Goal: Information Seeking & Learning: Learn about a topic

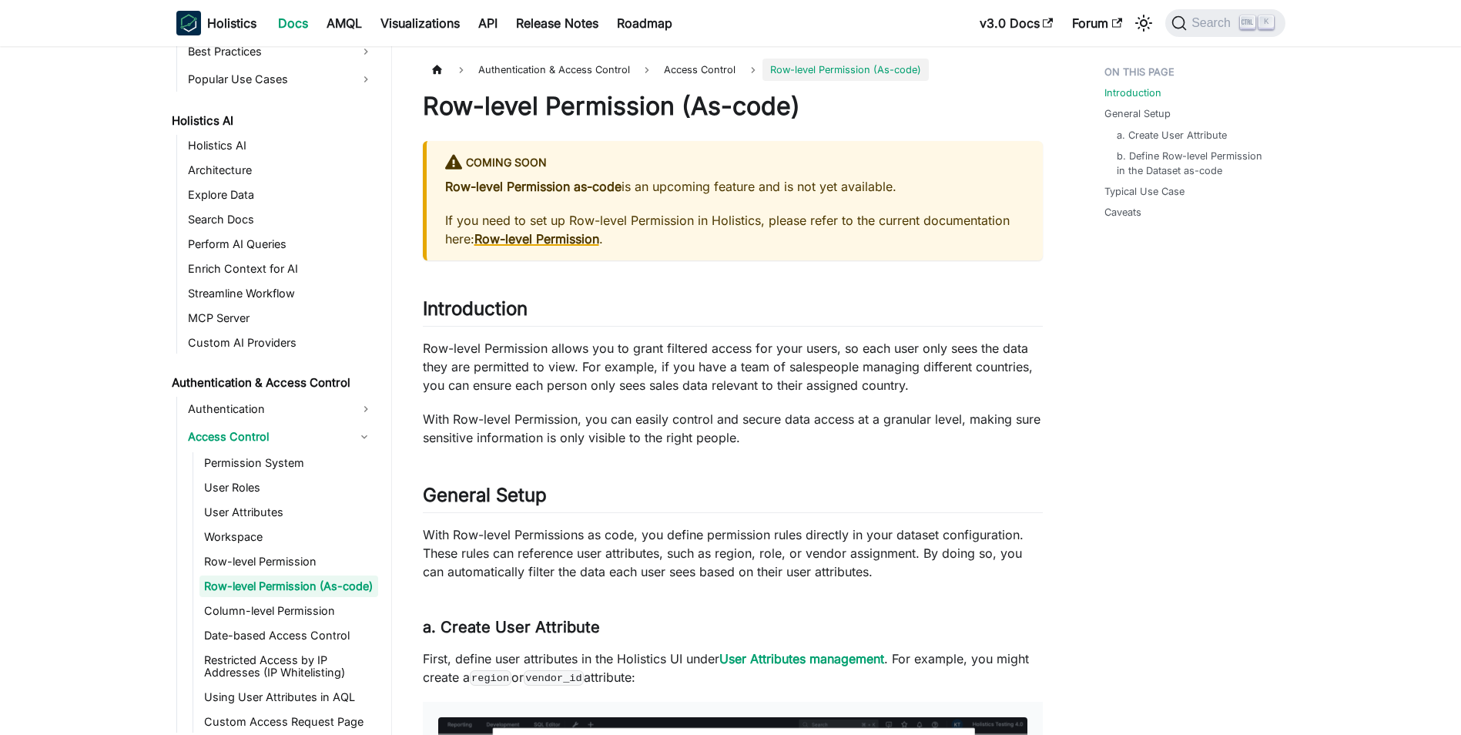
click at [531, 237] on strong "Row-level Permission" at bounding box center [536, 238] width 125 height 15
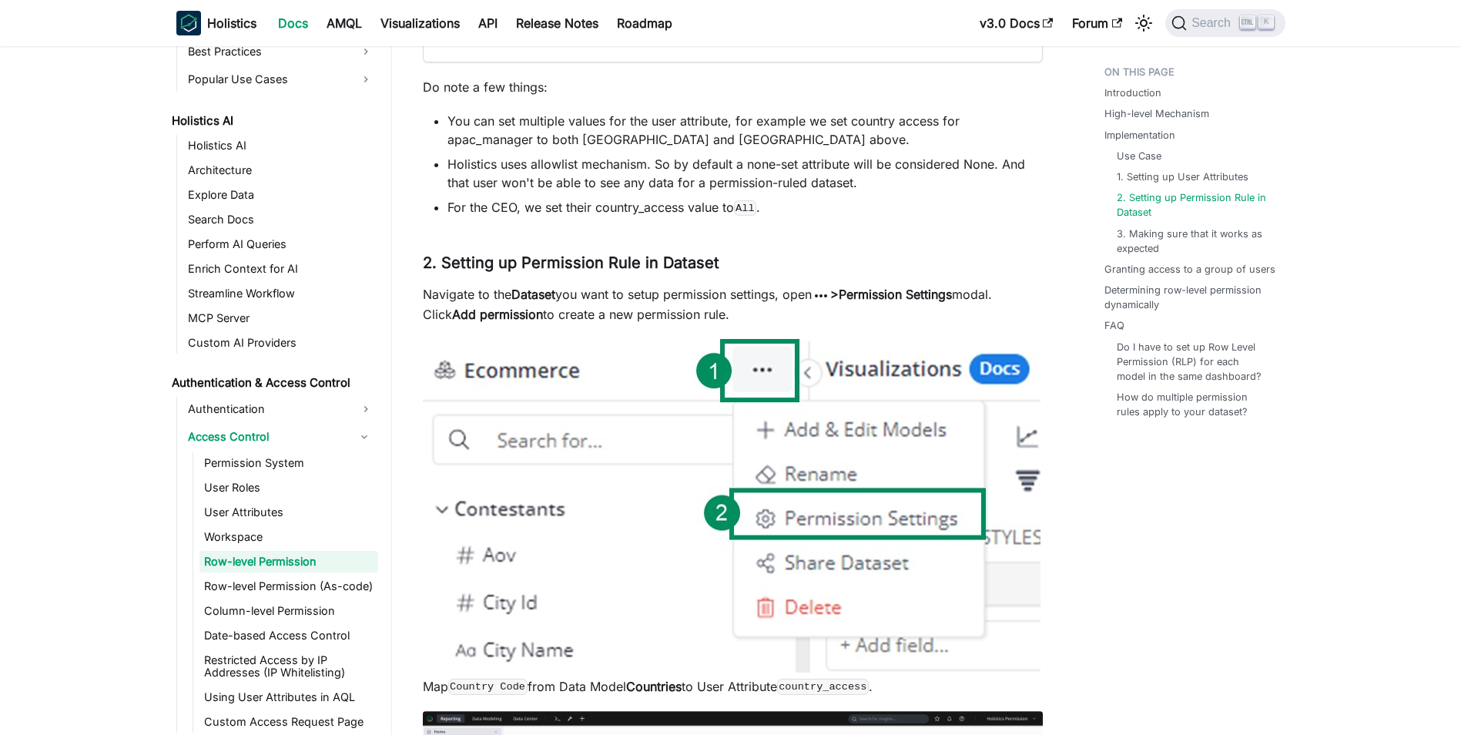
scroll to position [3181, 0]
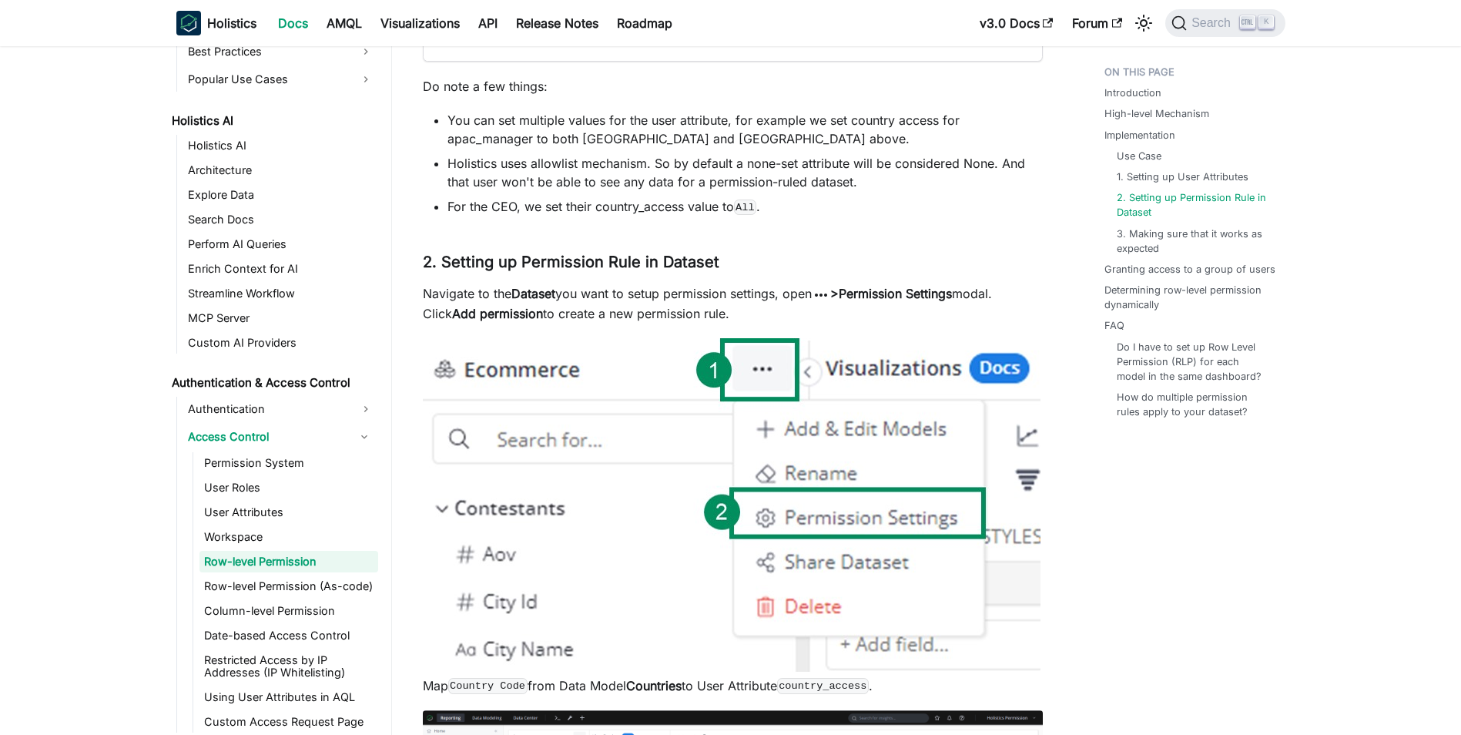
click at [405, 286] on div "Authentication & Access Control Access Control Row-level Permission On this pag…" at bounding box center [733, 466] width 682 height 7176
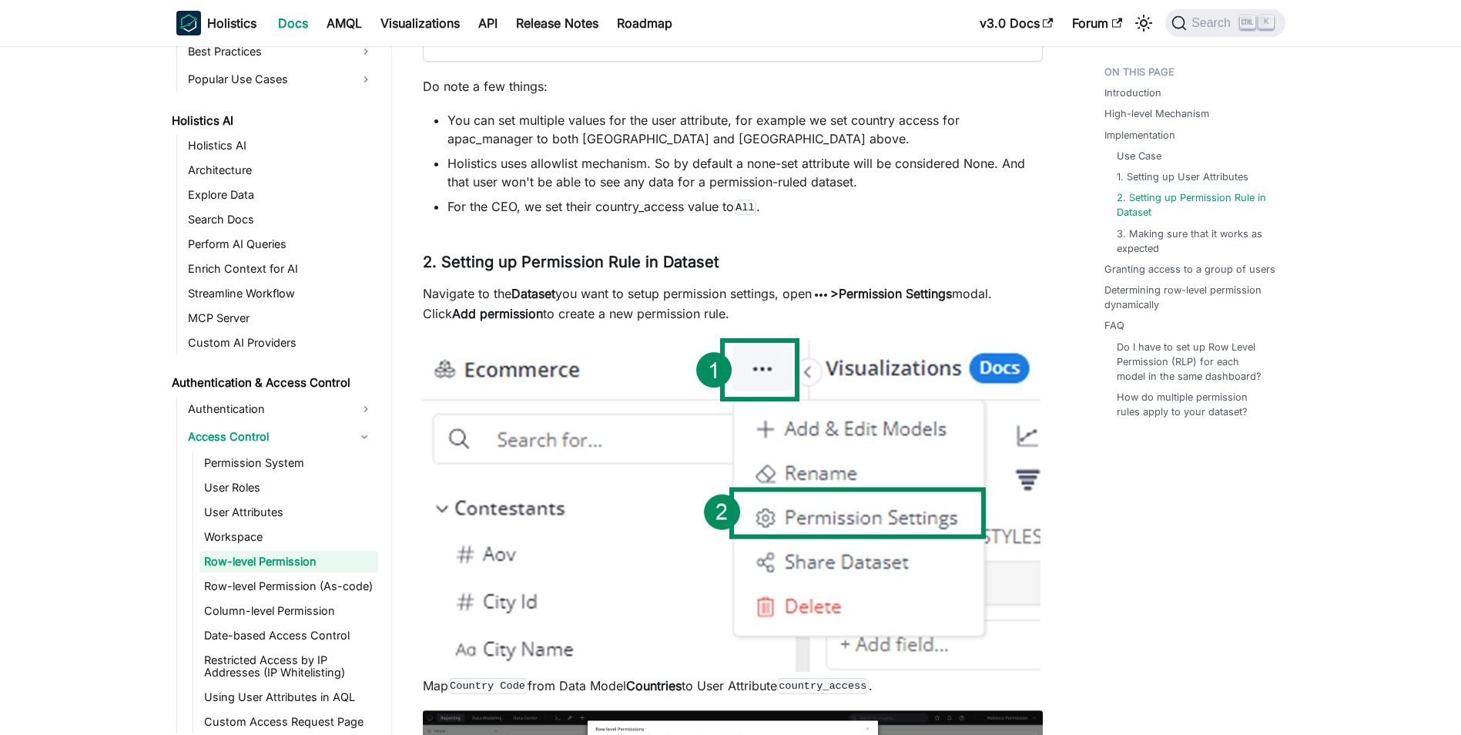
click at [405, 286] on div "Authentication & Access Control Access Control Row-level Permission On this pag…" at bounding box center [733, 466] width 682 height 7176
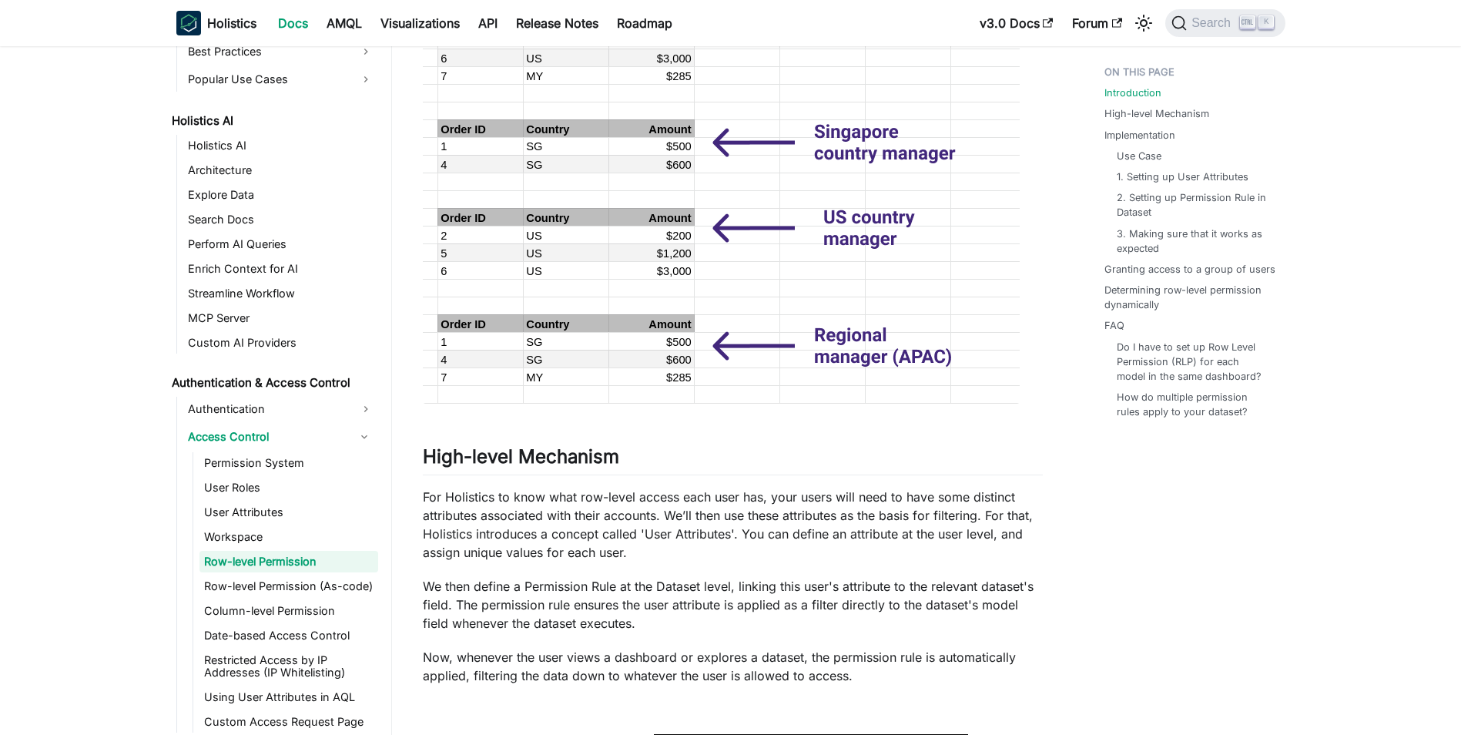
scroll to position [0, 0]
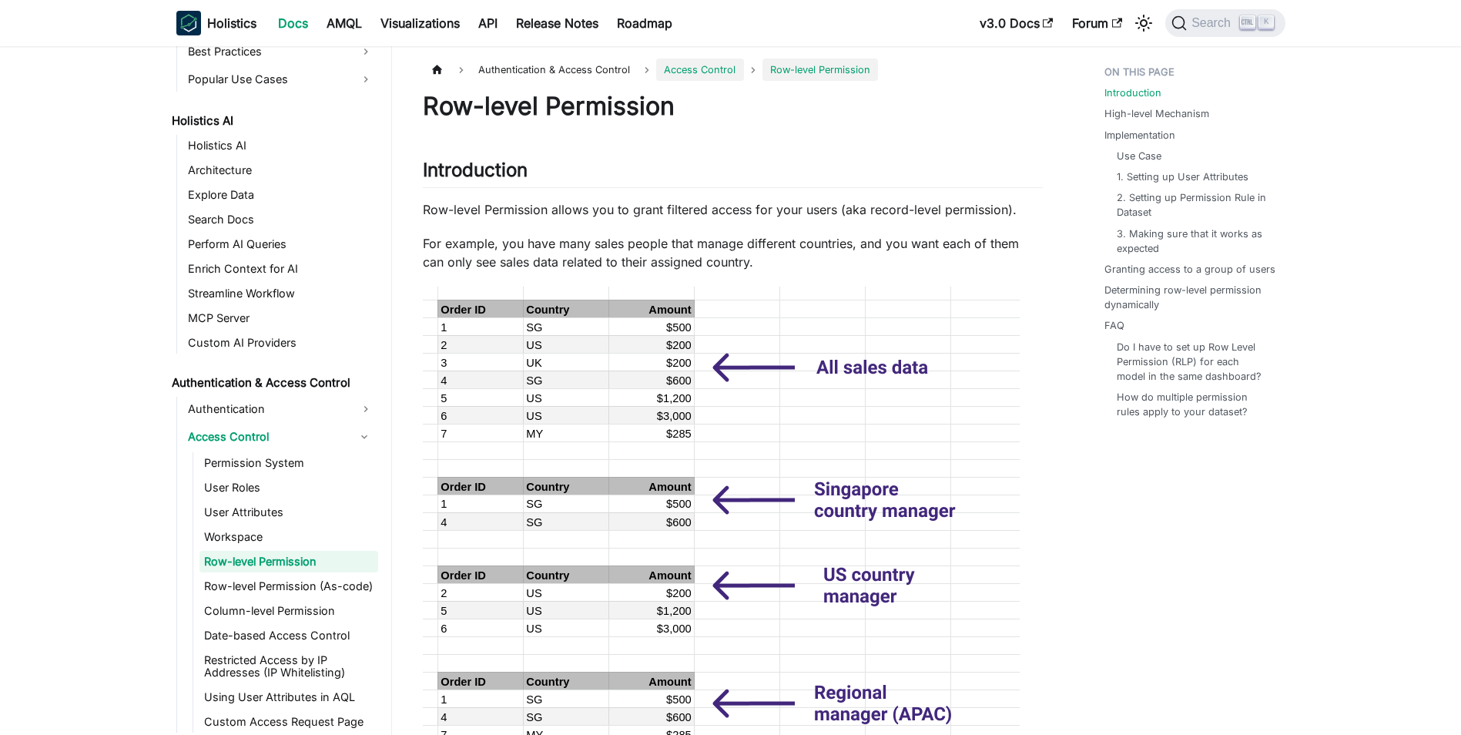
click at [675, 69] on span "Access Control" at bounding box center [700, 70] width 72 height 12
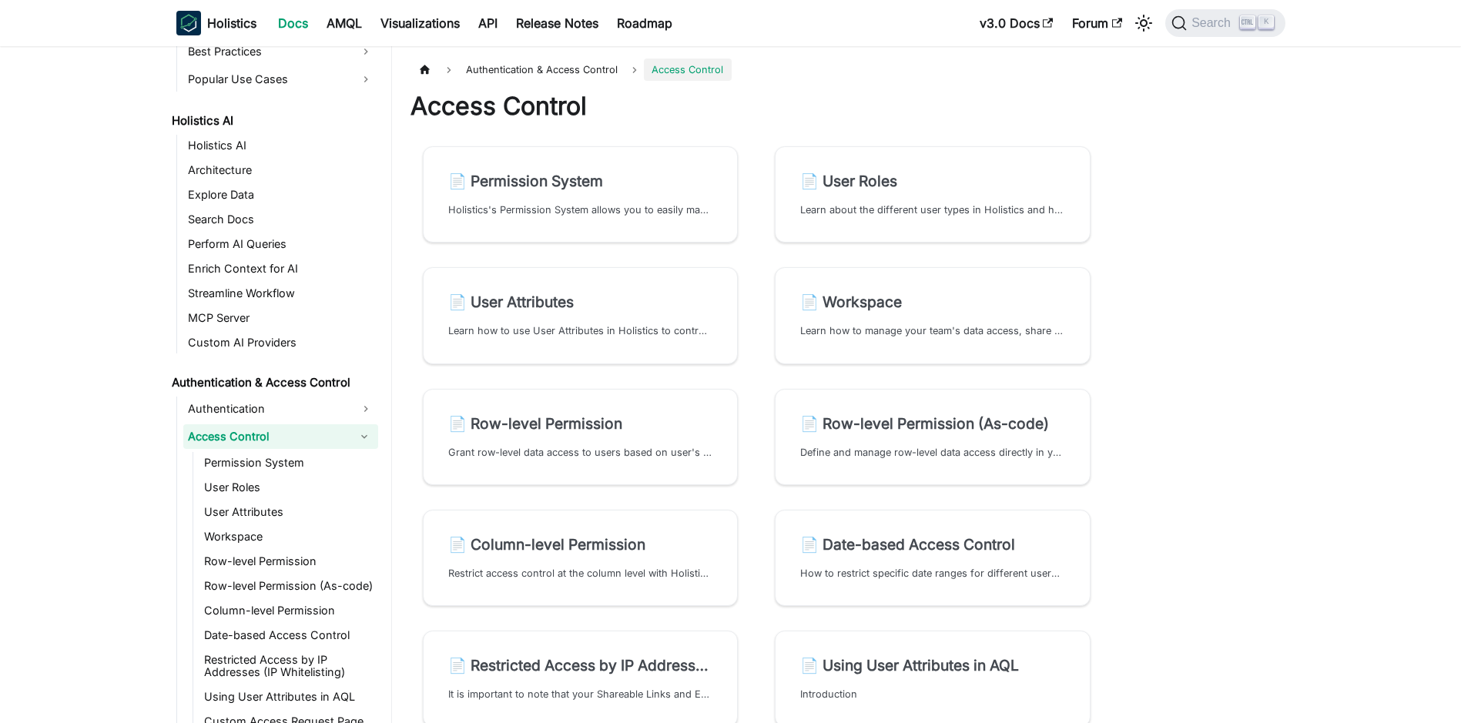
click at [579, 67] on span "Authentication & Access Control" at bounding box center [541, 70] width 167 height 22
click at [569, 73] on span "Authentication & Access Control" at bounding box center [541, 70] width 167 height 22
click at [252, 409] on link "Authentication" at bounding box center [280, 409] width 195 height 25
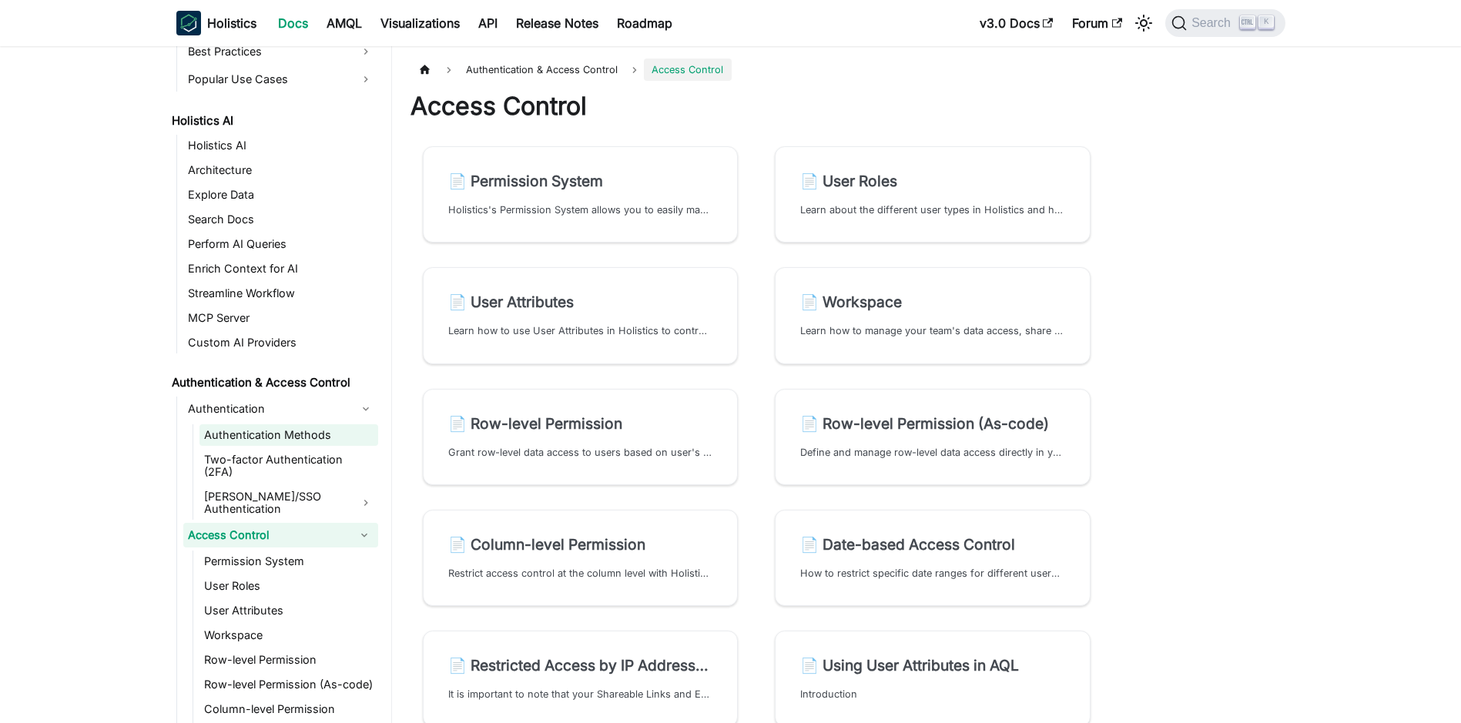
click at [267, 431] on link "Authentication Methods" at bounding box center [288, 435] width 179 height 22
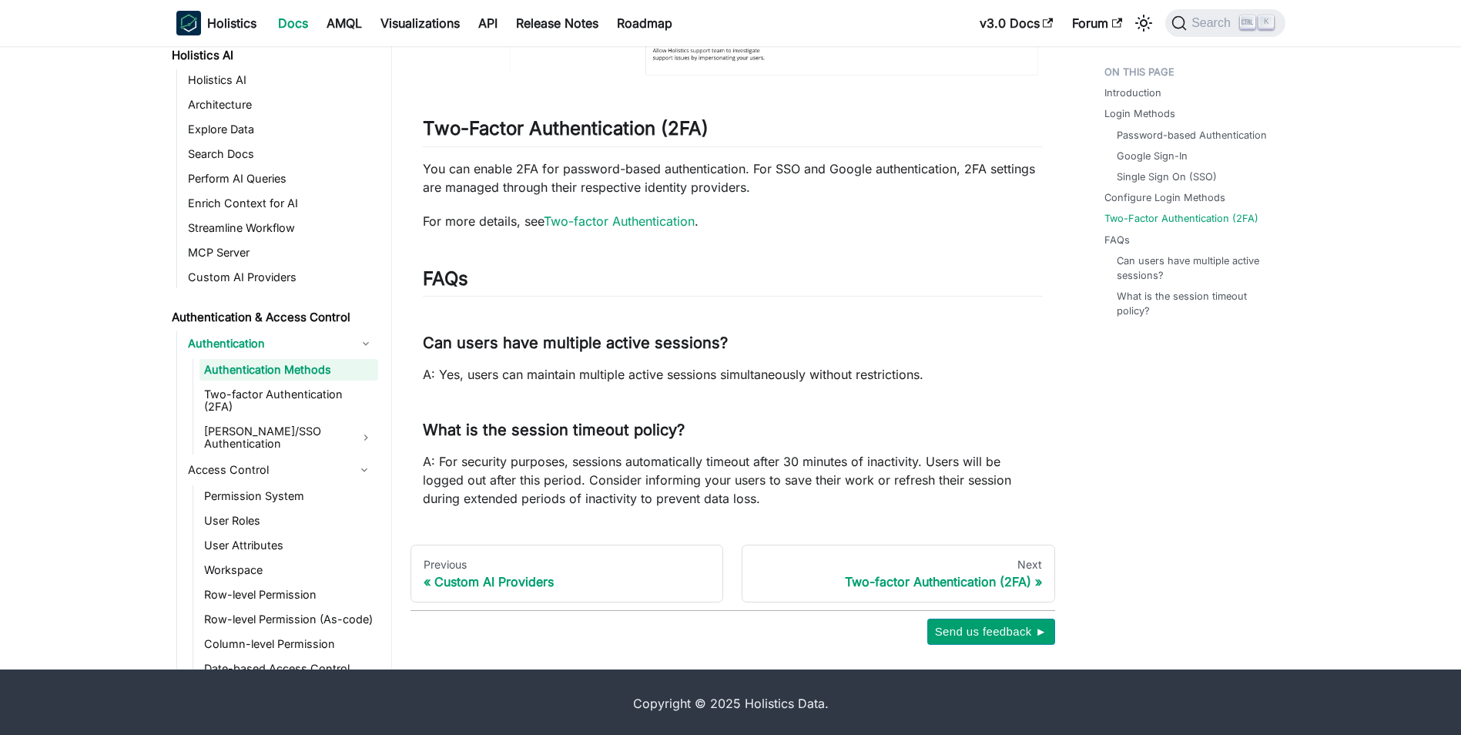
scroll to position [2089, 0]
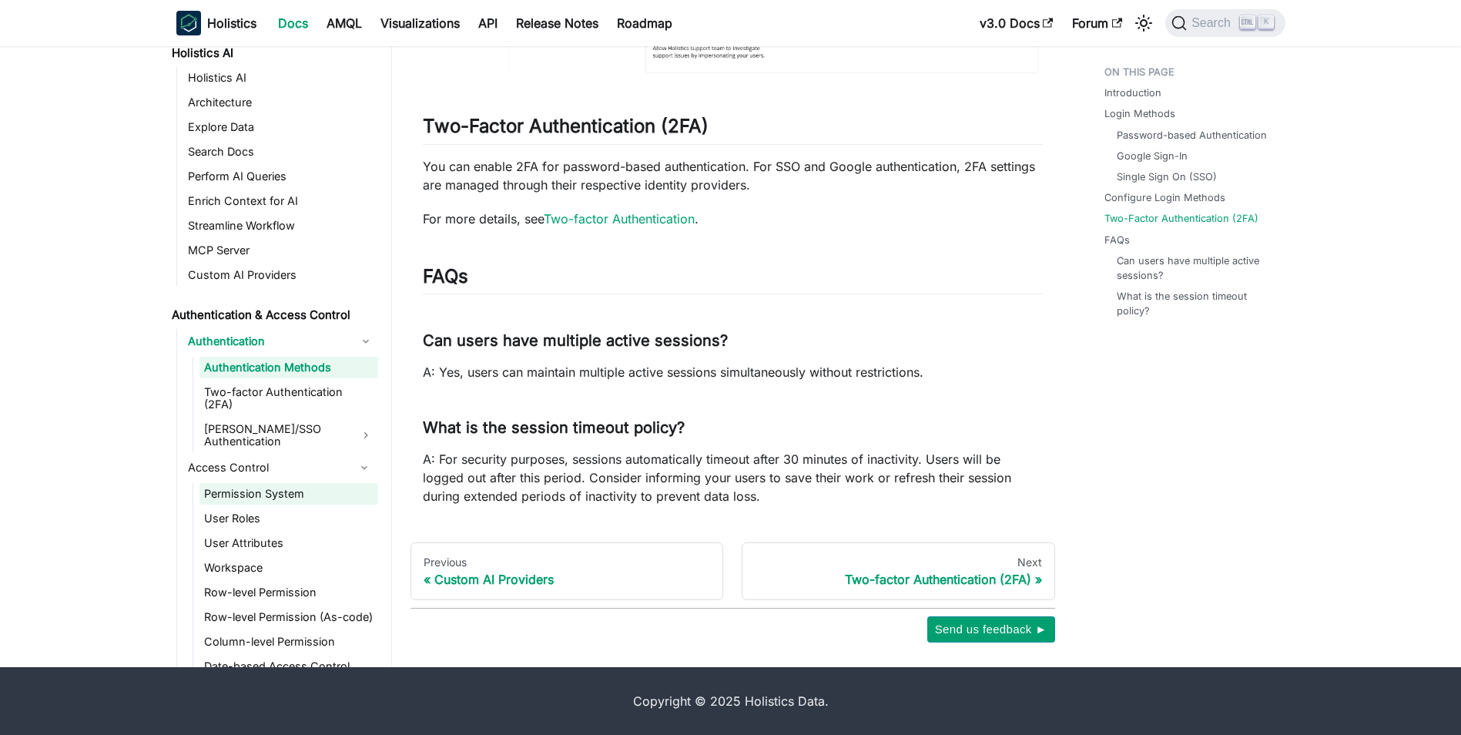
click at [272, 483] on link "Permission System" at bounding box center [288, 494] width 179 height 22
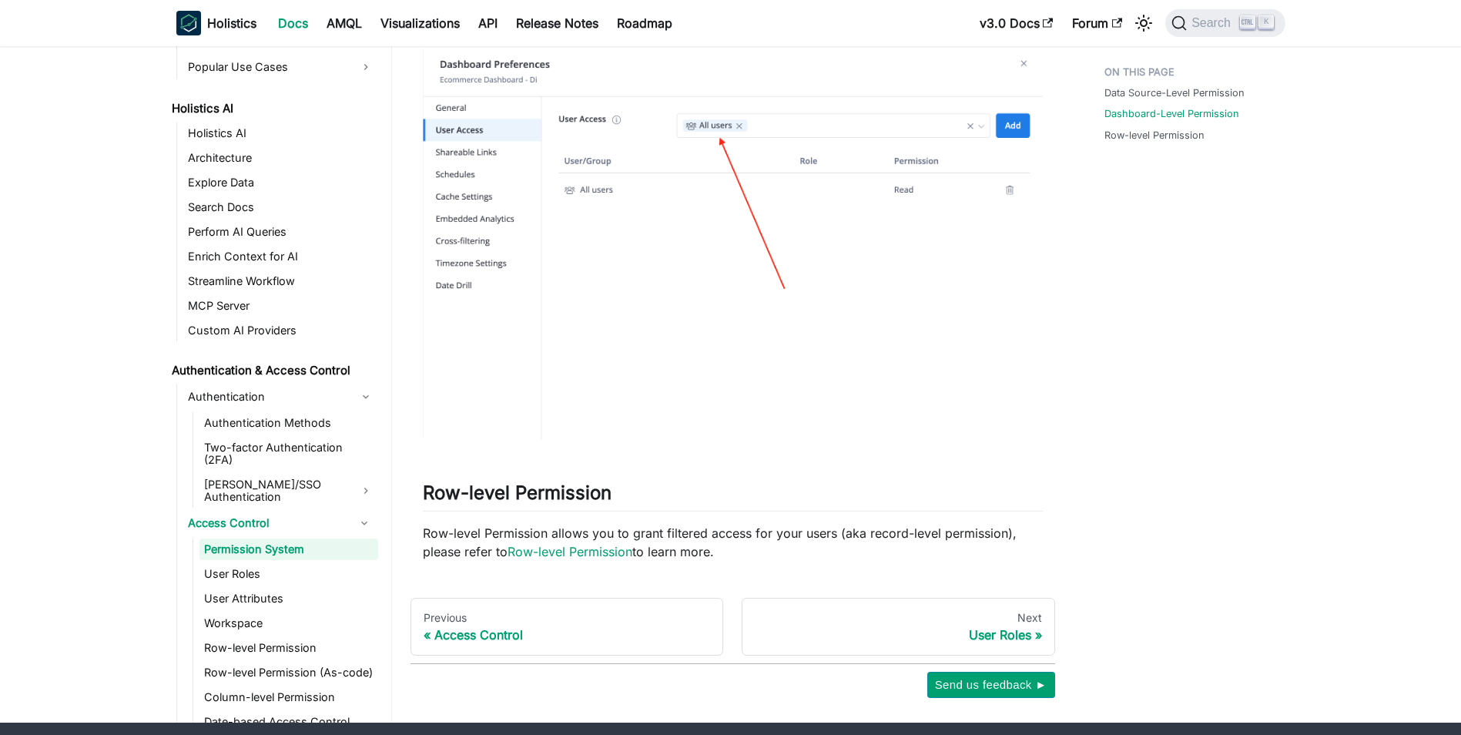
scroll to position [1094, 0]
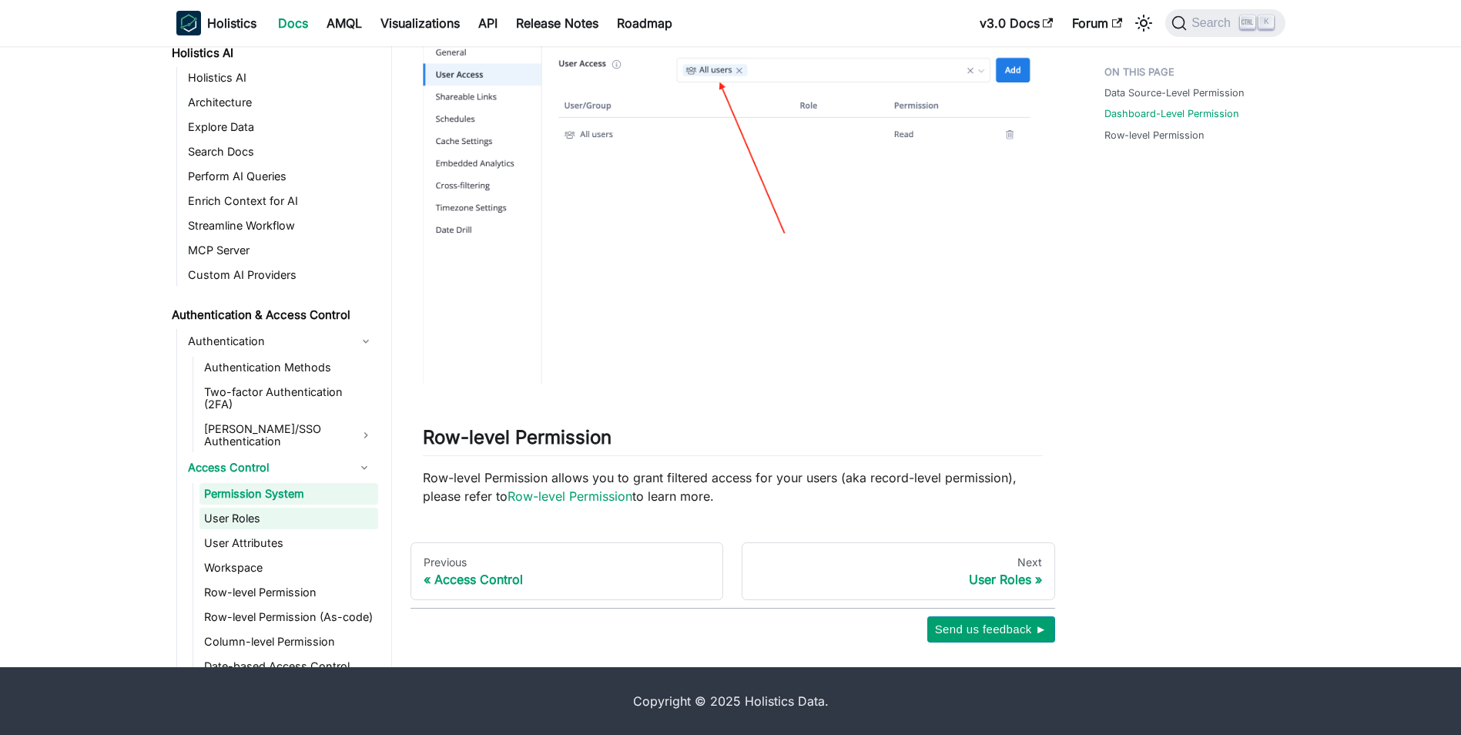
click at [266, 508] on link "User Roles" at bounding box center [288, 519] width 179 height 22
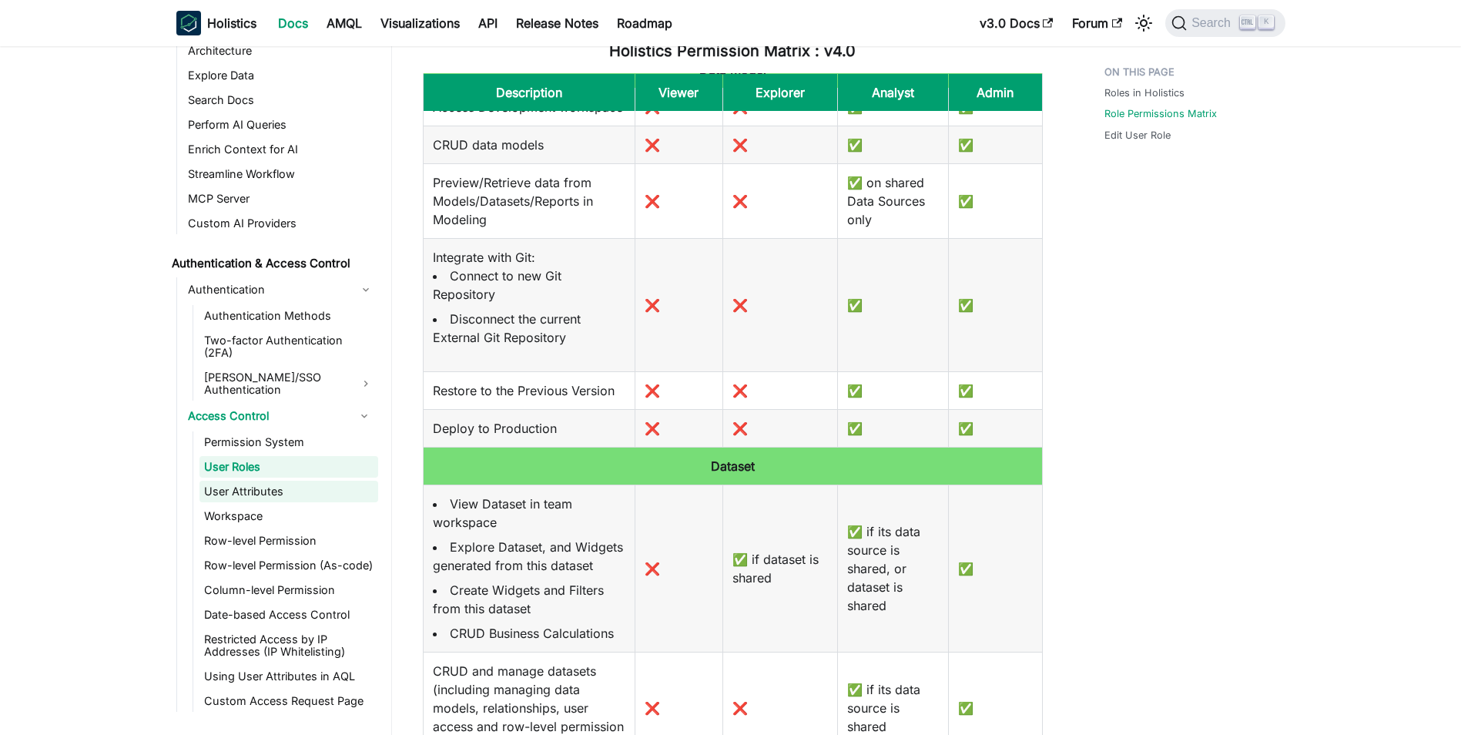
scroll to position [851, 0]
click at [258, 529] on link "Row-level Permission" at bounding box center [288, 540] width 179 height 22
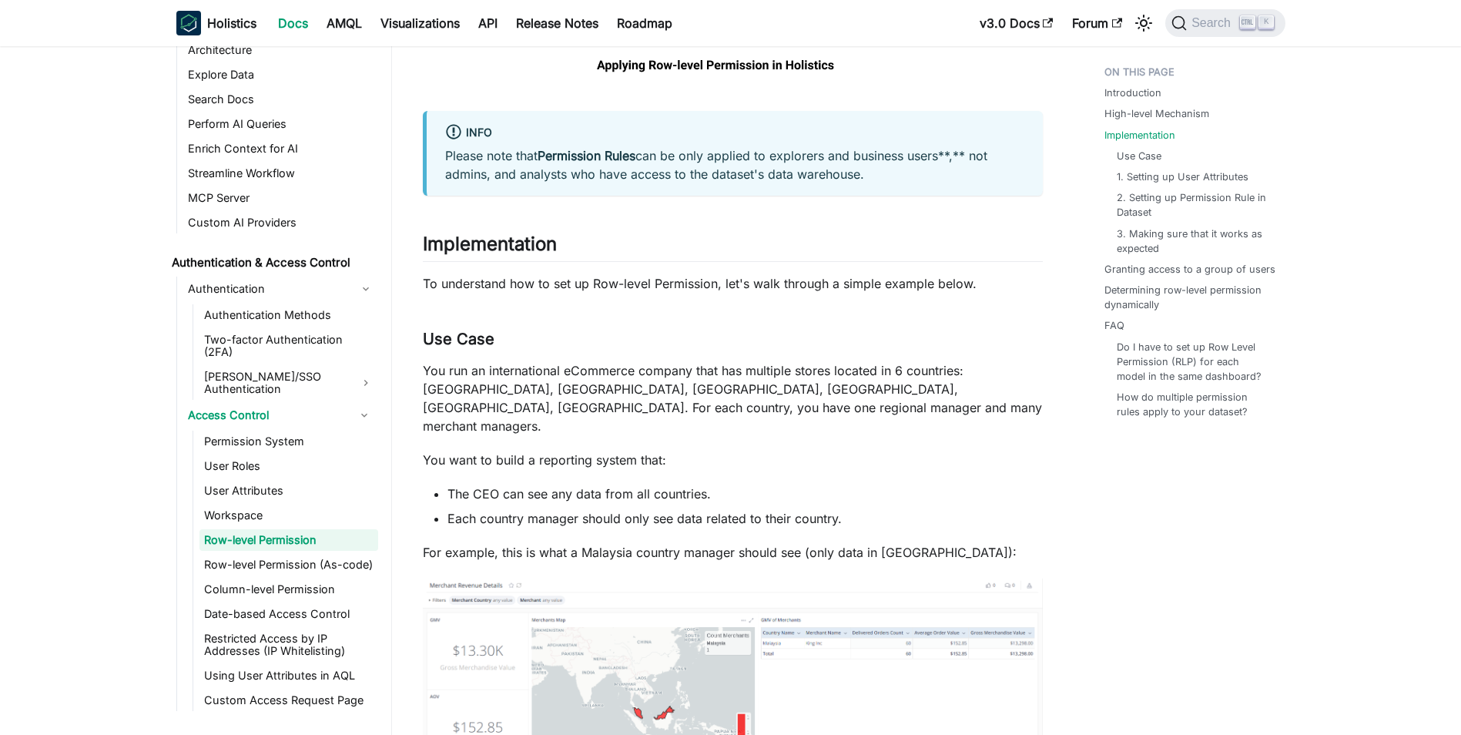
scroll to position [1290, 0]
click at [303, 556] on ul "Permission System User Roles User Attributes Workspace Row-level Permission Row…" at bounding box center [286, 571] width 186 height 280
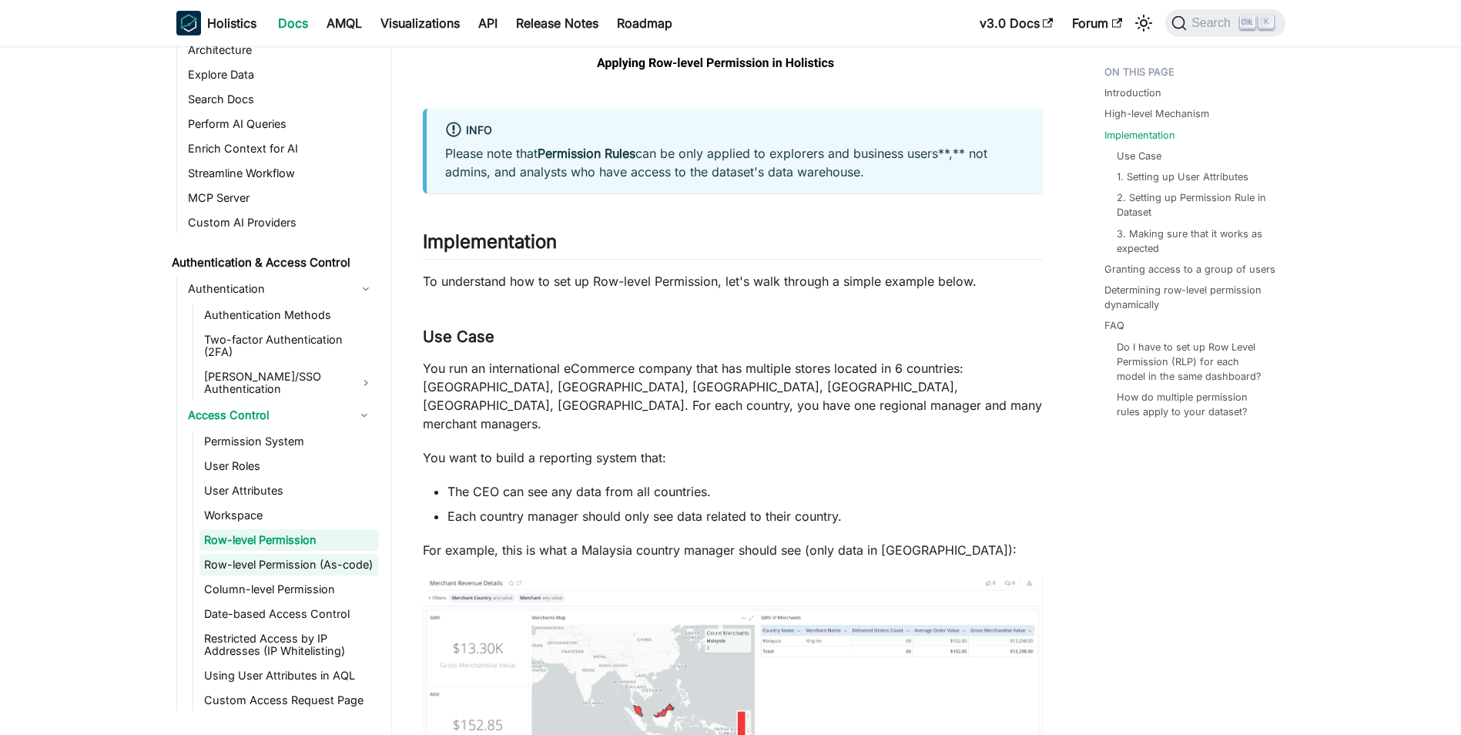
click at [301, 554] on link "Row-level Permission (As-code)" at bounding box center [288, 565] width 179 height 22
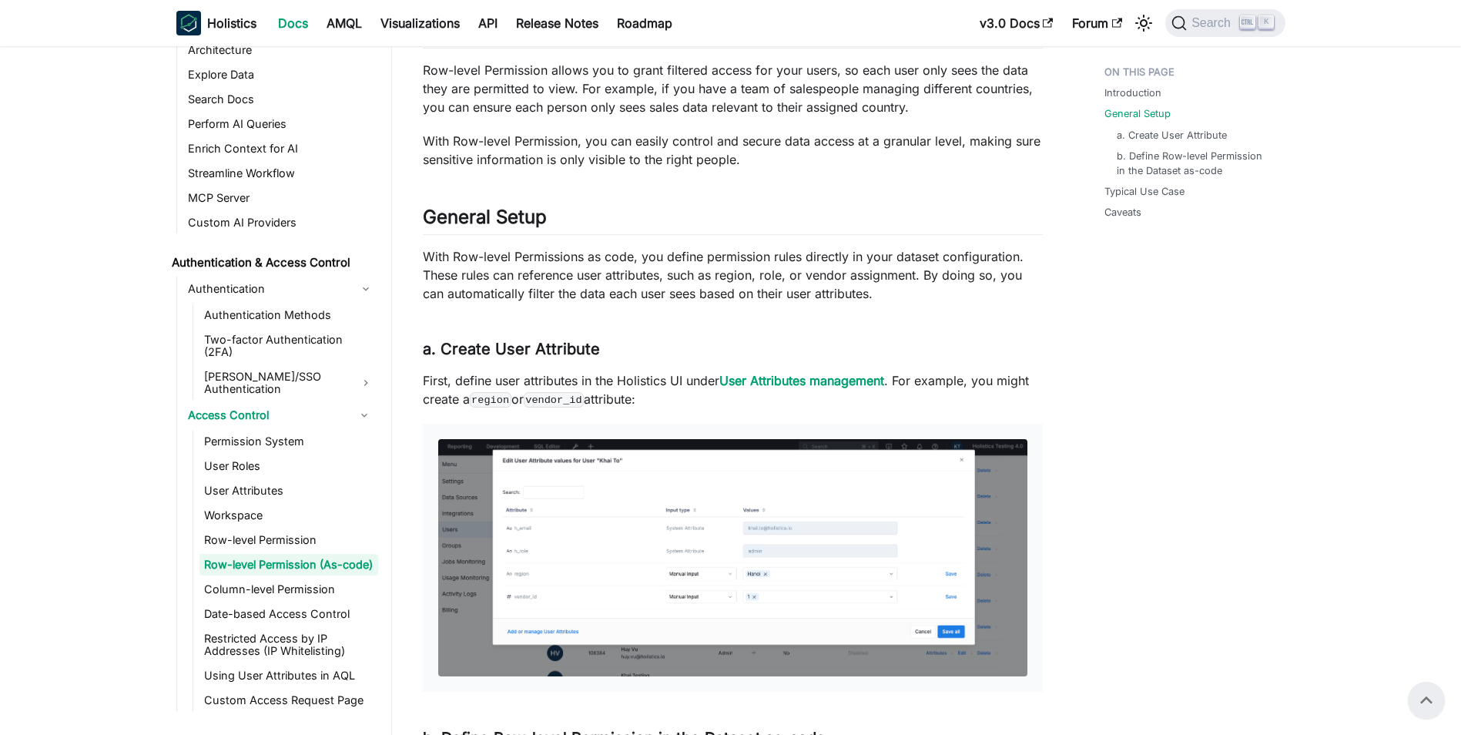
scroll to position [276, 0]
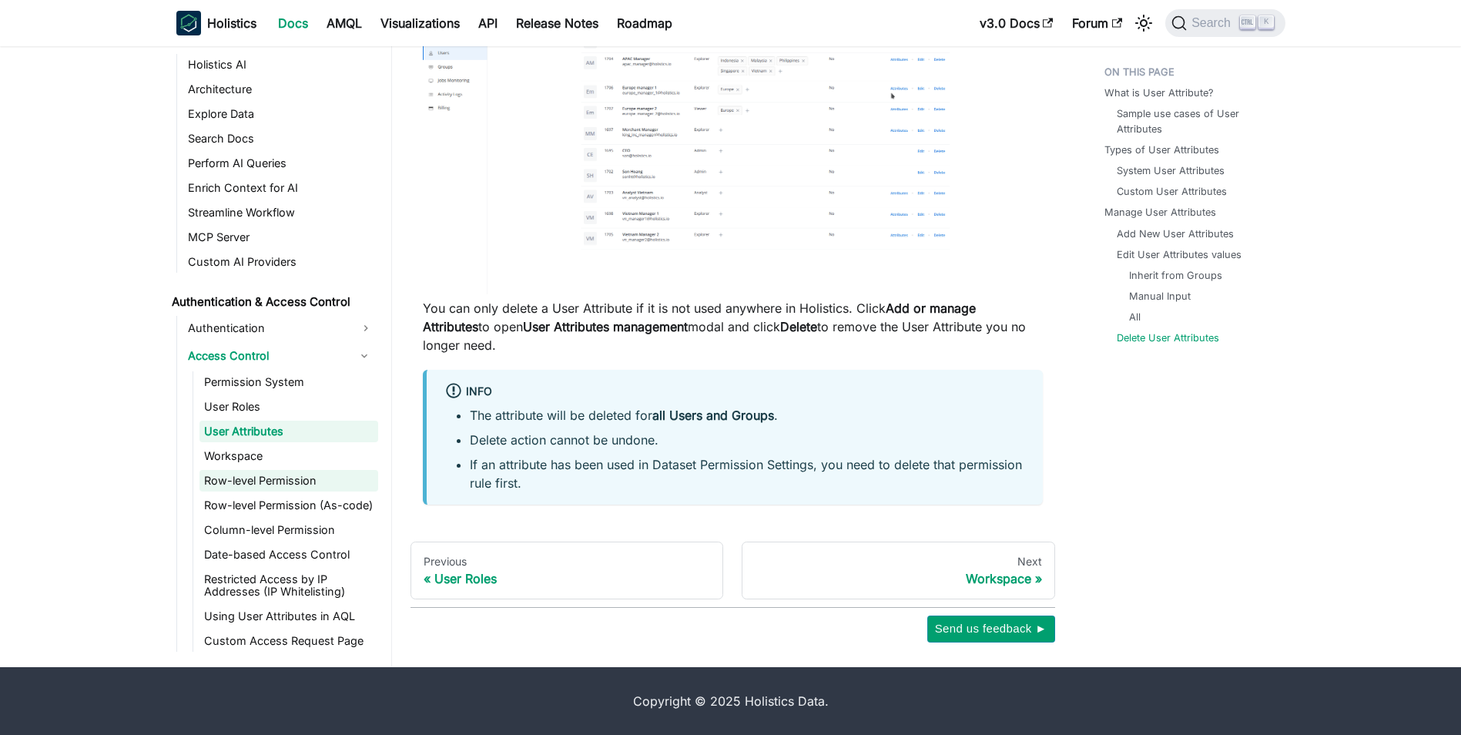
scroll to position [762, 0]
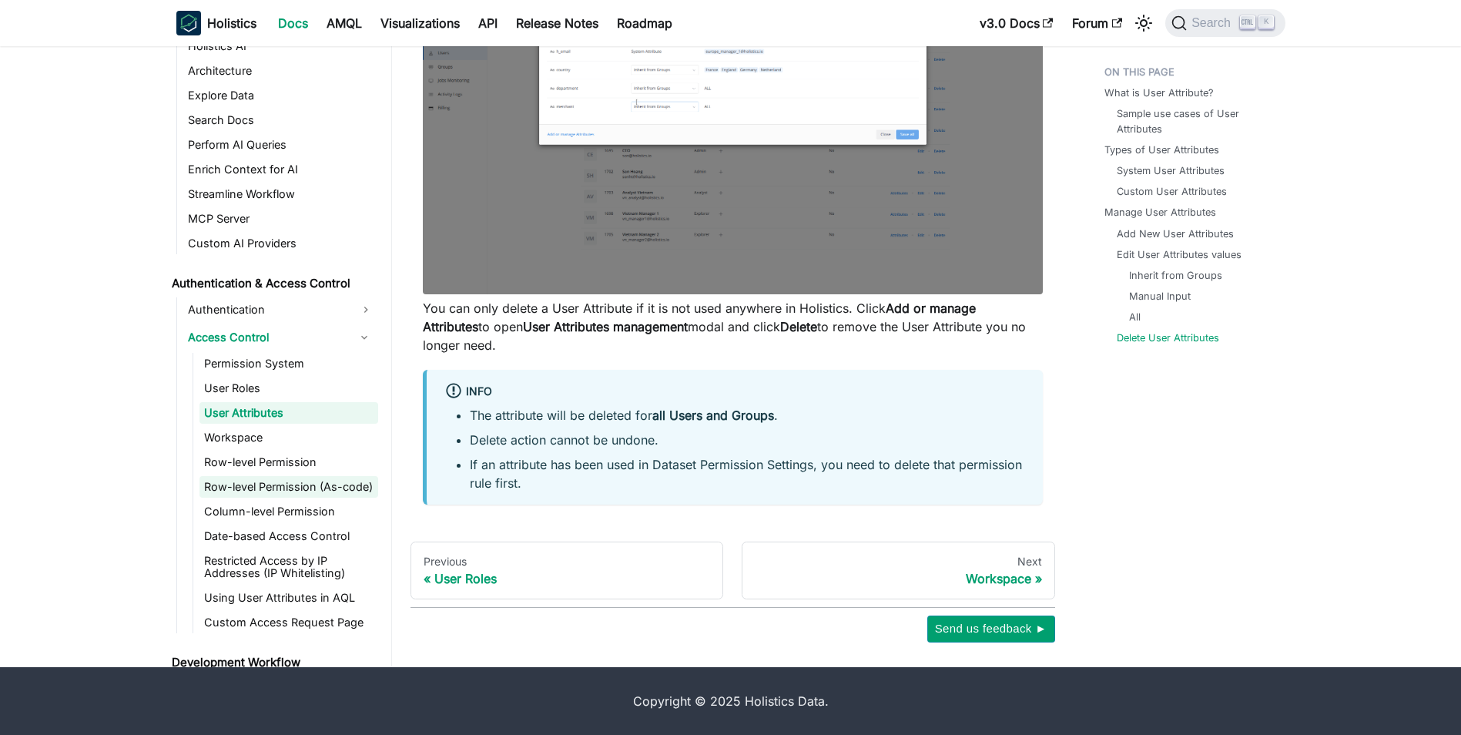
click at [235, 496] on link "Row-level Permission (As-code)" at bounding box center [288, 487] width 179 height 22
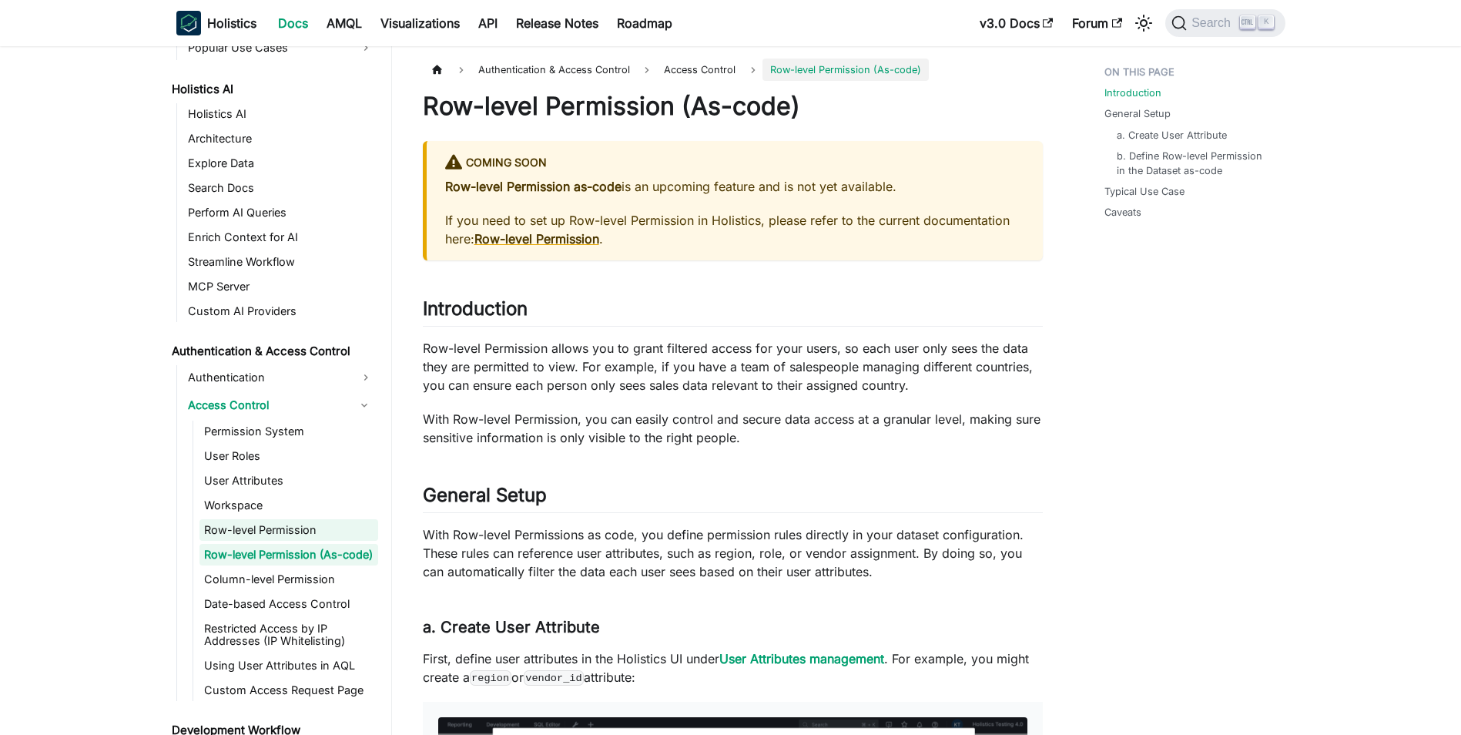
click at [240, 536] on link "Row-level Permission" at bounding box center [288, 530] width 179 height 22
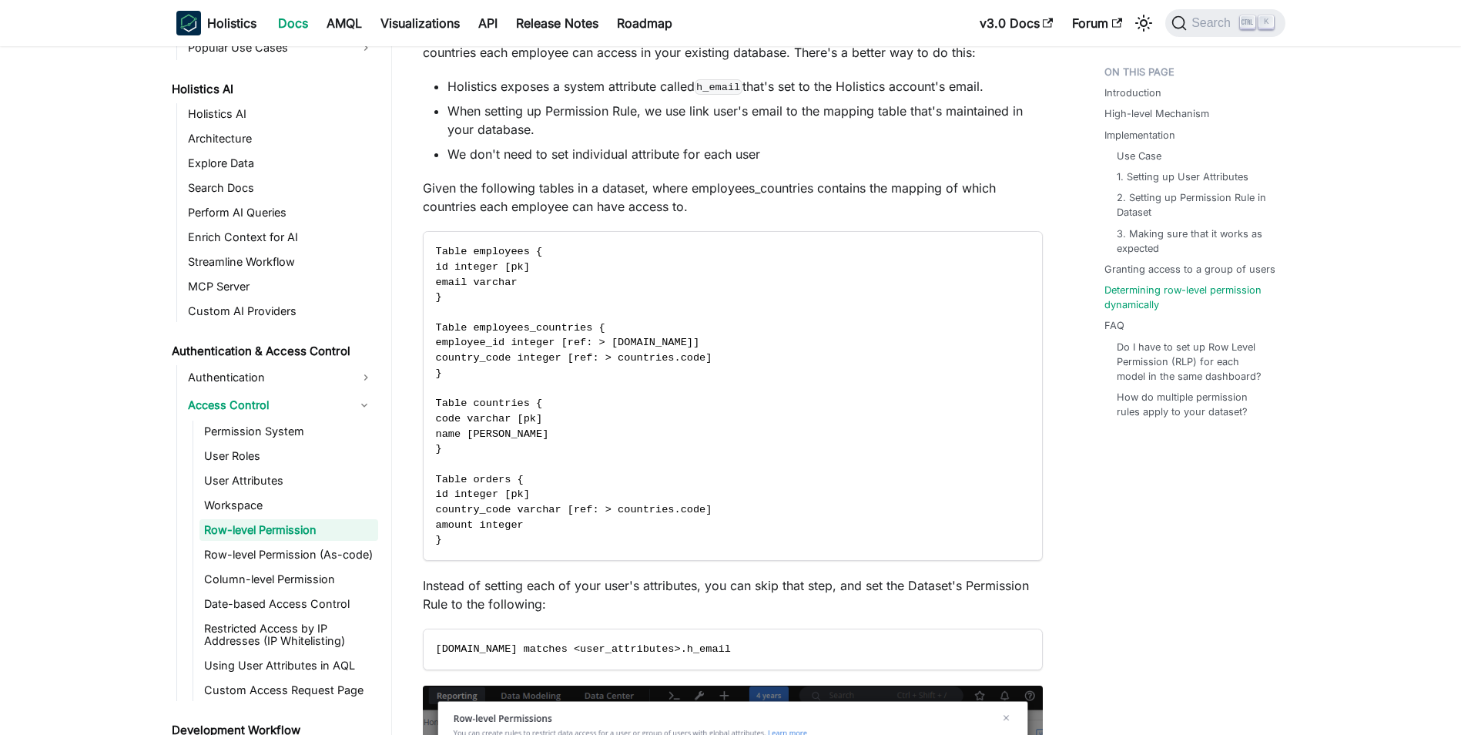
scroll to position [5769, 0]
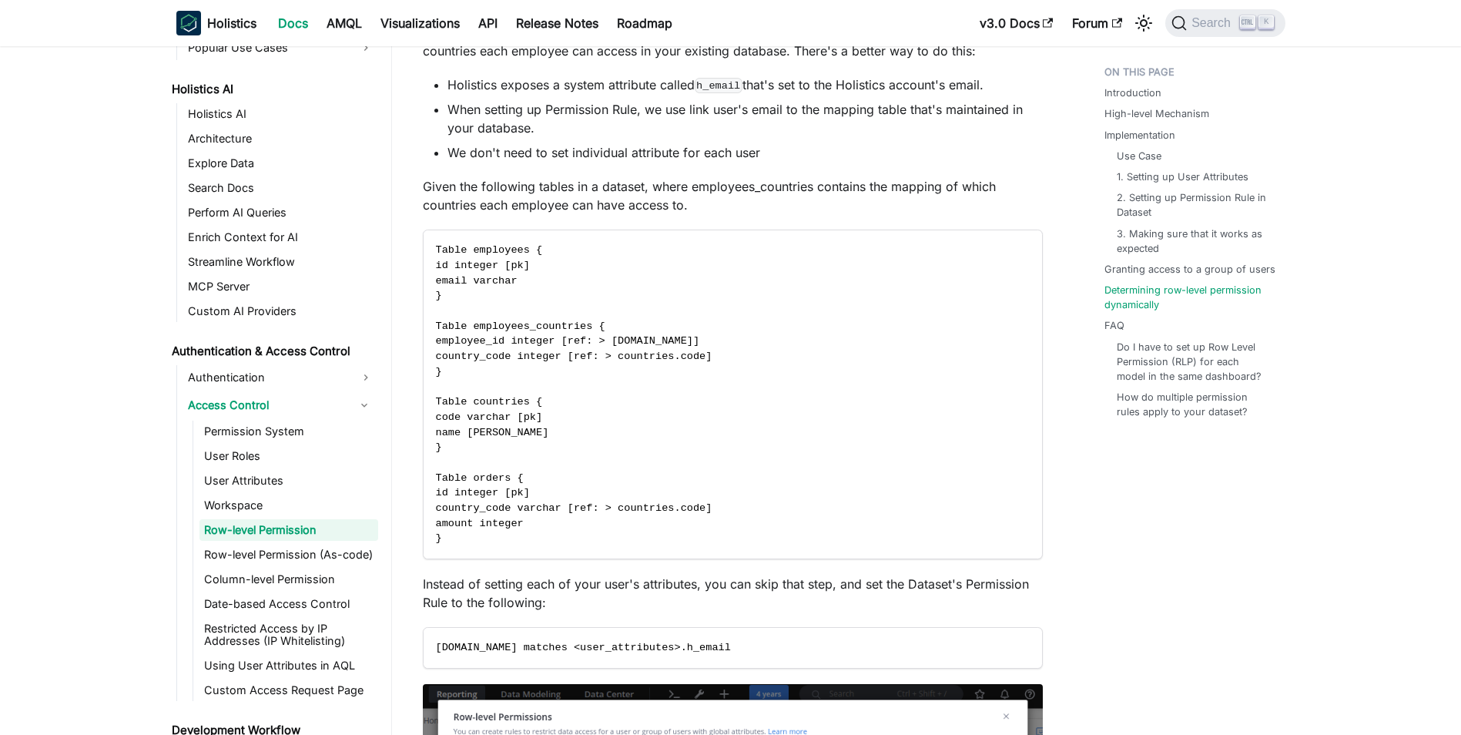
drag, startPoint x: 406, startPoint y: 376, endPoint x: 407, endPoint y: 352, distance: 23.9
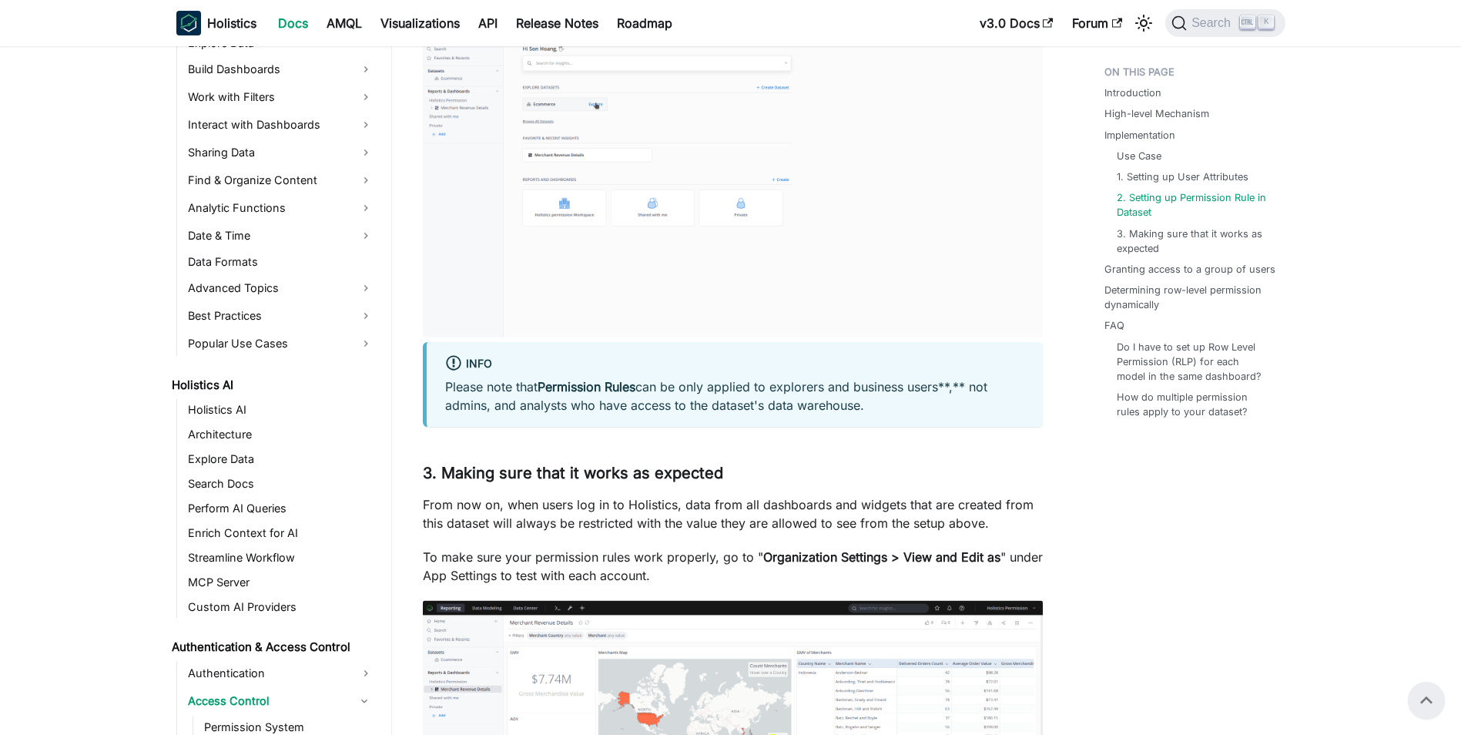
scroll to position [2, 0]
